Goal: Find specific page/section: Find specific page/section

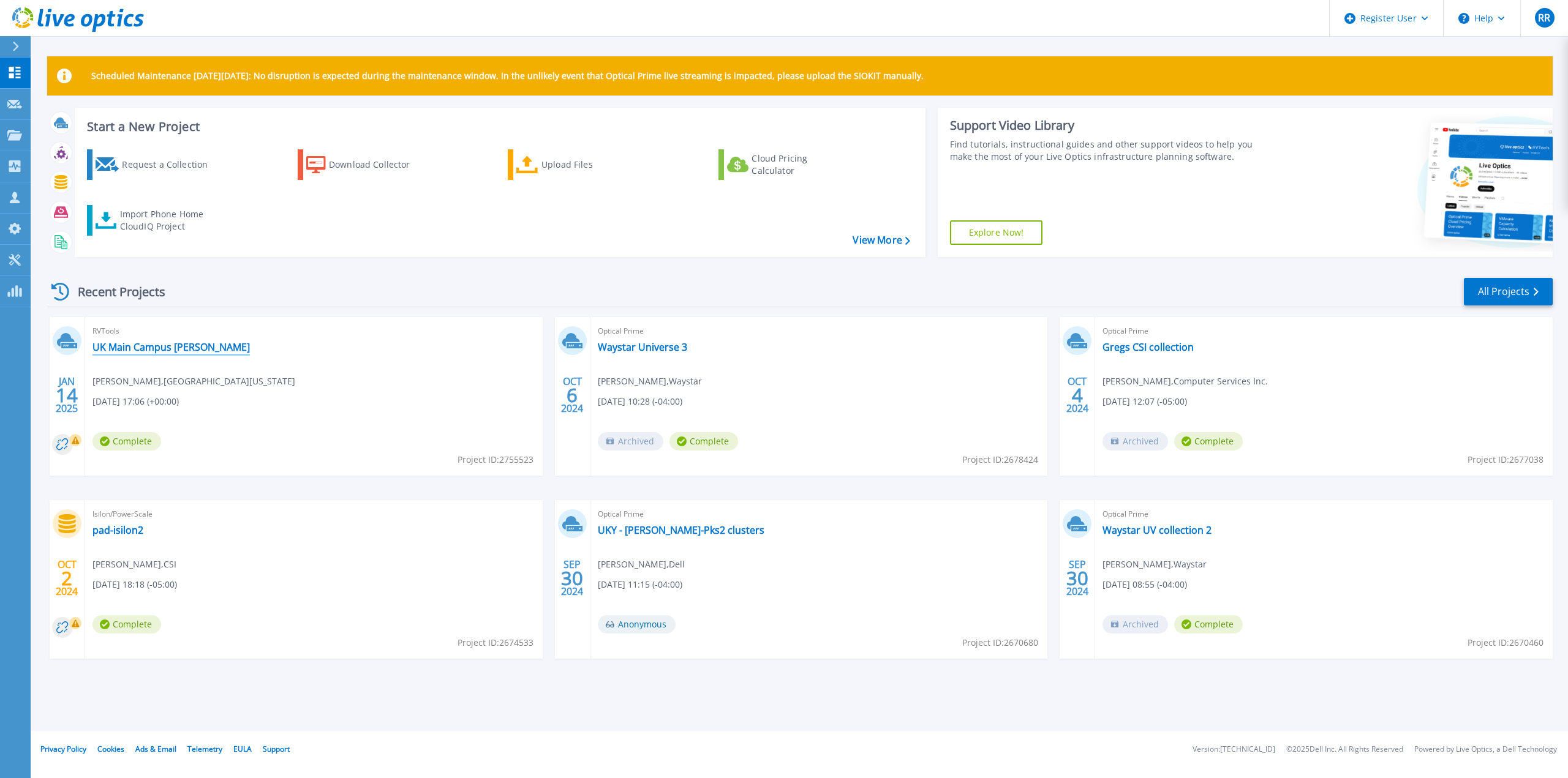
click at [173, 345] on link "UK Main Campus [PERSON_NAME]" at bounding box center [171, 347] width 157 height 12
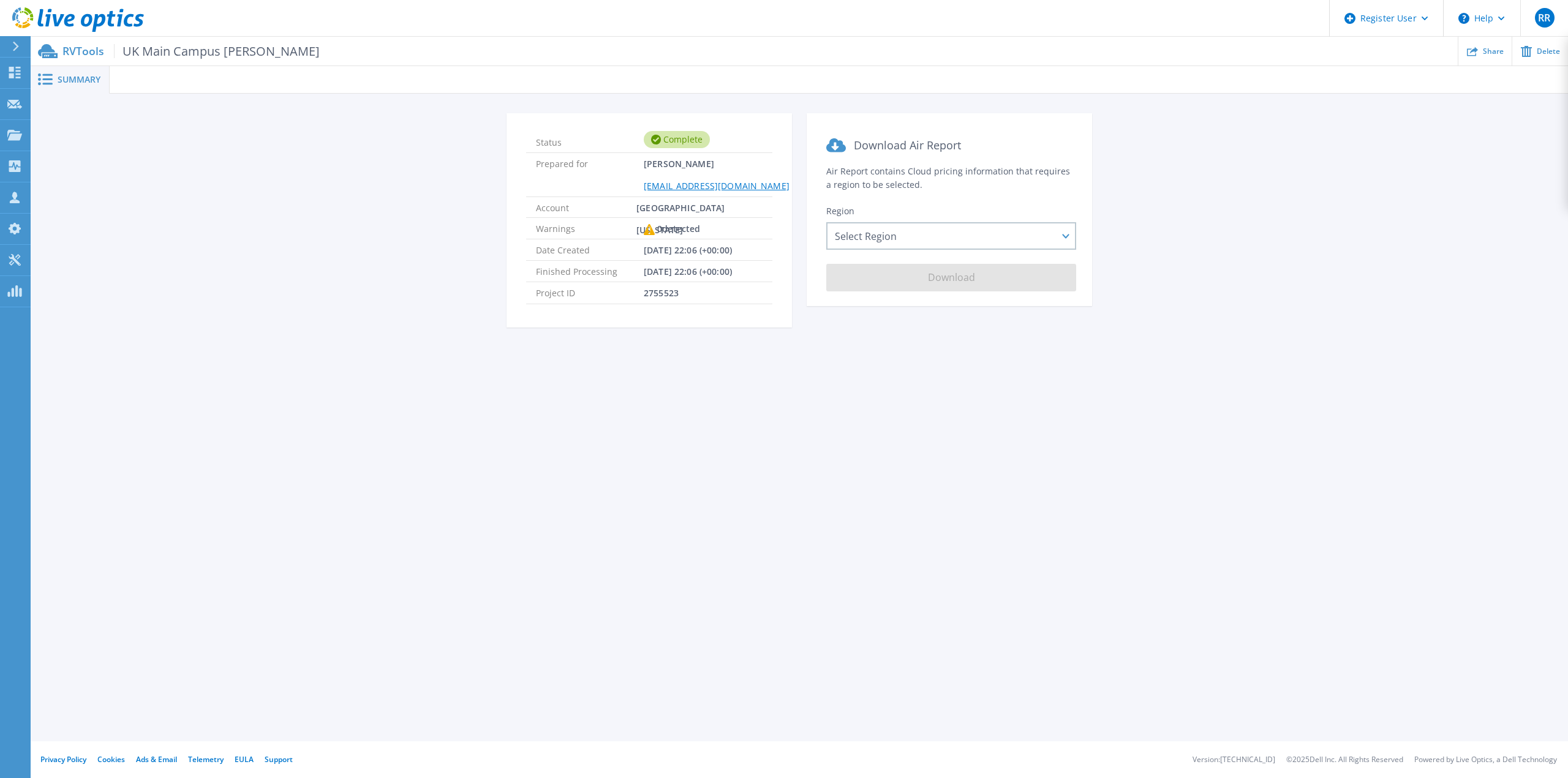
click at [70, 81] on span "Summary" at bounding box center [79, 80] width 43 height 9
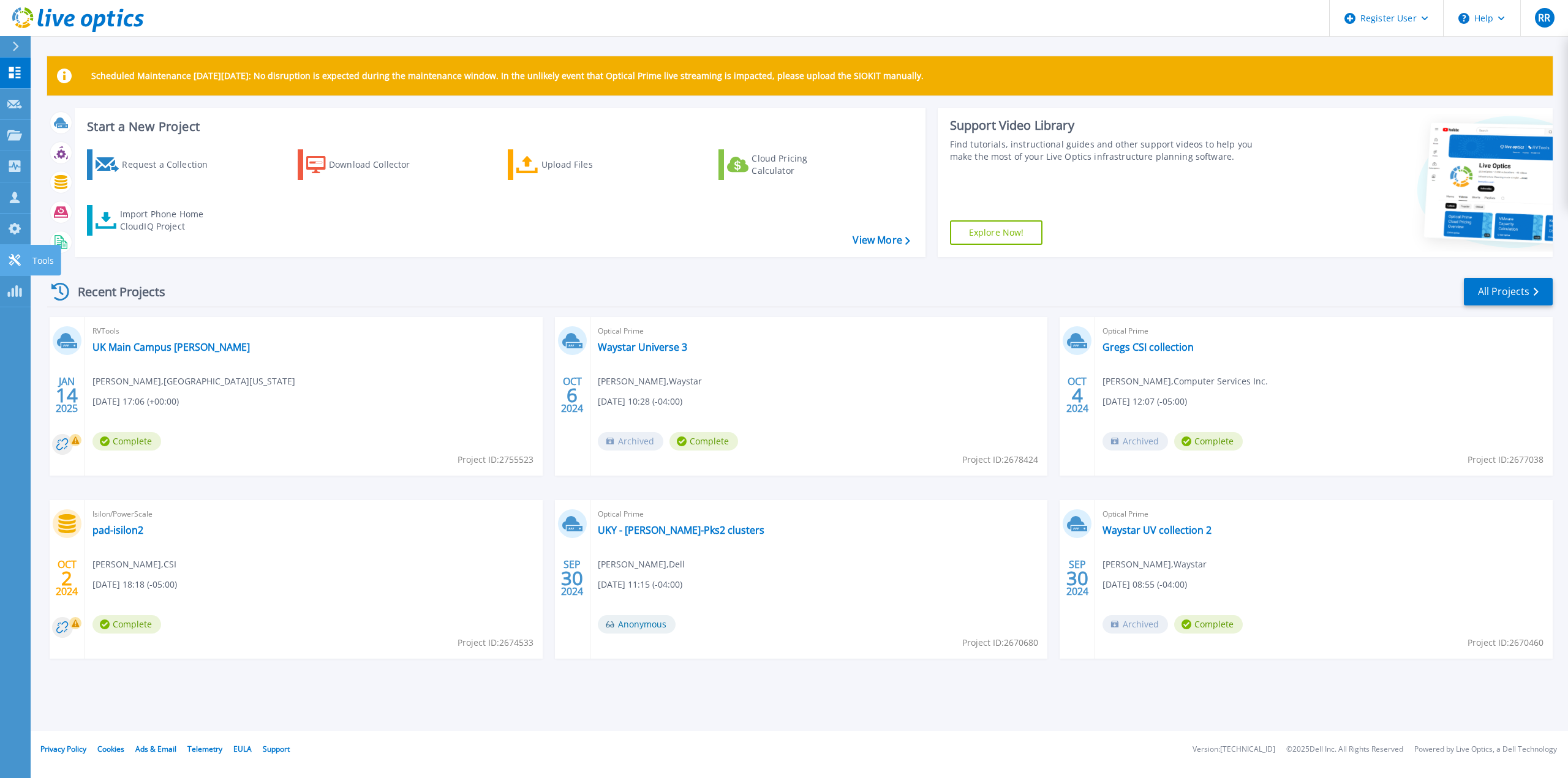
click at [18, 260] on icon at bounding box center [15, 260] width 15 height 12
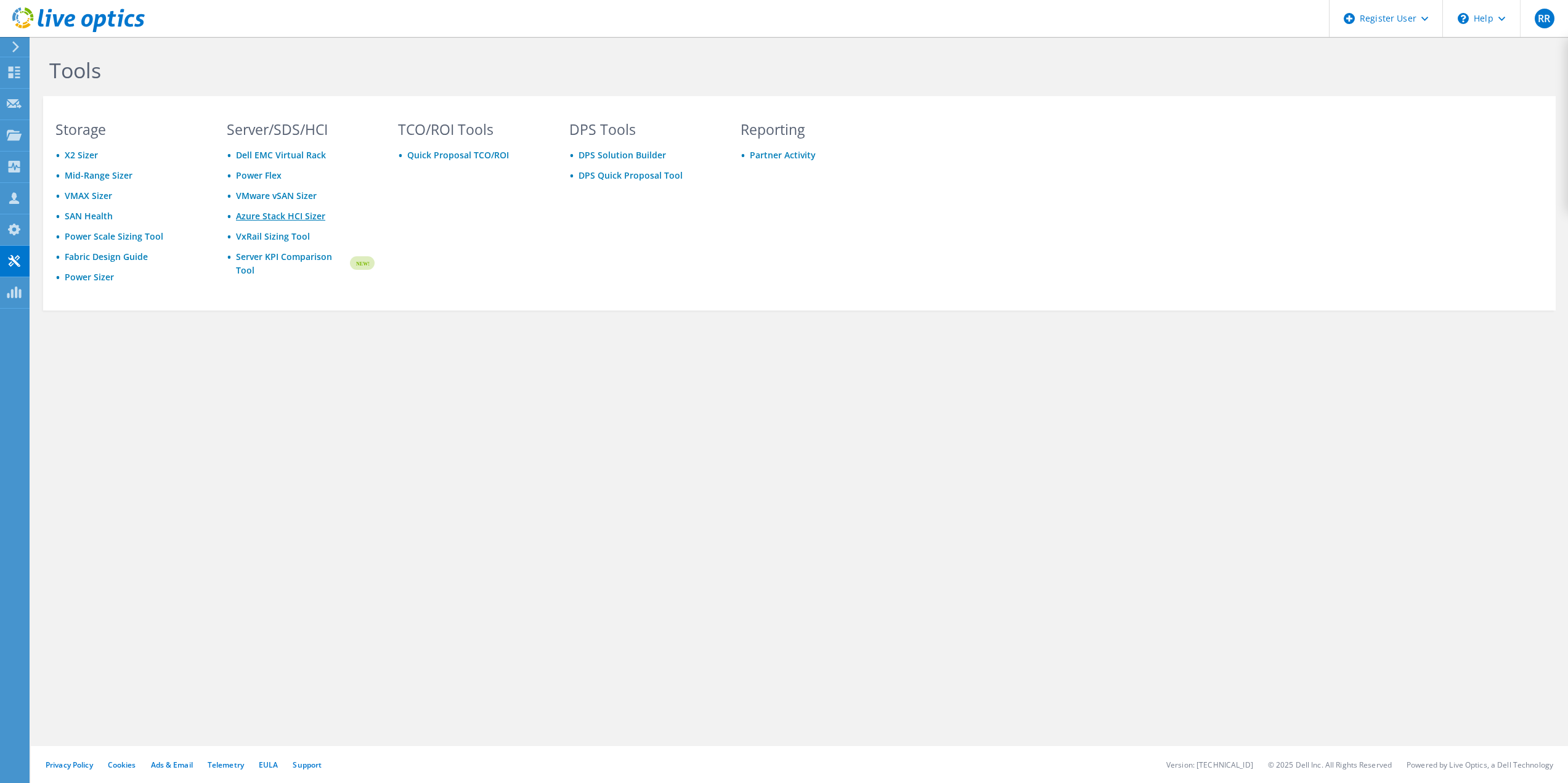
click at [287, 216] on link "Azure Stack HCI Sizer" at bounding box center [280, 216] width 89 height 12
